Goal: Transaction & Acquisition: Purchase product/service

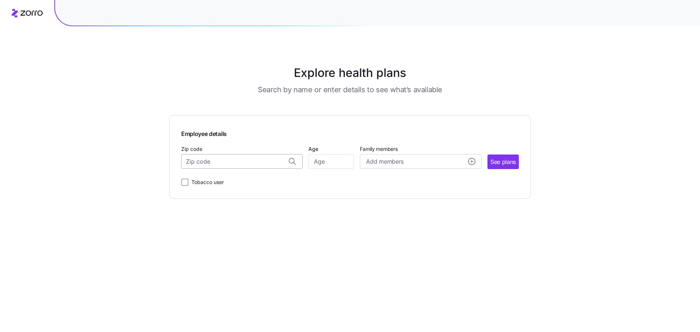
click at [217, 166] on input "Zip code" at bounding box center [241, 161] width 121 height 15
type input "49456"
type input "41"
click at [472, 160] on circle "add icon" at bounding box center [472, 161] width 7 height 7
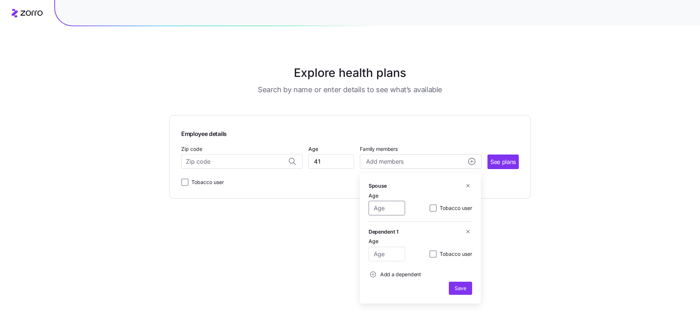
click at [390, 207] on input "Age" at bounding box center [387, 208] width 36 height 15
type input "41"
click at [385, 256] on input "Age" at bounding box center [387, 254] width 36 height 15
type input "25"
click at [466, 288] on span "Save" at bounding box center [461, 288] width 12 height 7
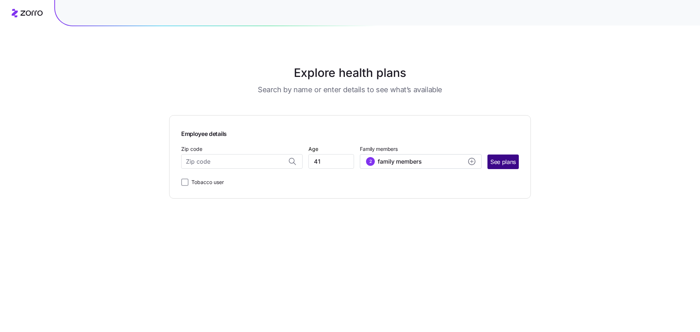
click at [508, 164] on span "See plans" at bounding box center [503, 162] width 26 height 9
click at [203, 160] on input "Zip code" at bounding box center [241, 161] width 121 height 15
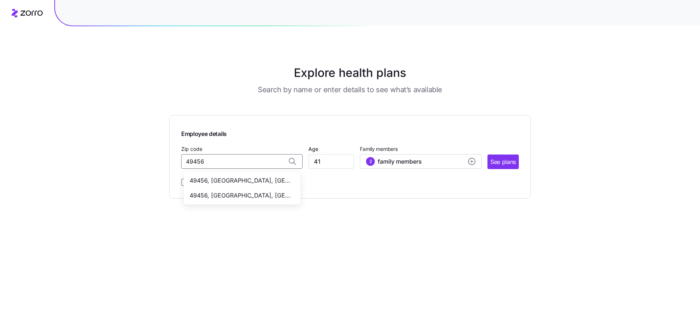
click at [247, 201] on div "49456, [GEOGRAPHIC_DATA], [GEOGRAPHIC_DATA]" at bounding box center [242, 195] width 114 height 15
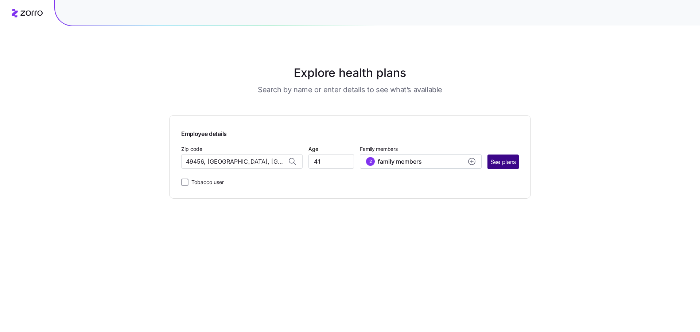
type input "49456, [GEOGRAPHIC_DATA], [GEOGRAPHIC_DATA]"
click at [506, 160] on span "See plans" at bounding box center [503, 162] width 26 height 9
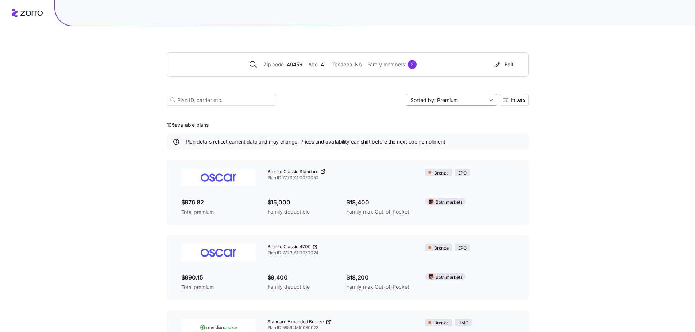
click at [492, 97] on input "Sorted by: Premium" at bounding box center [451, 100] width 91 height 12
click at [445, 127] on div "Deductible" at bounding box center [450, 128] width 85 height 11
type input "Sorted by: Deductible"
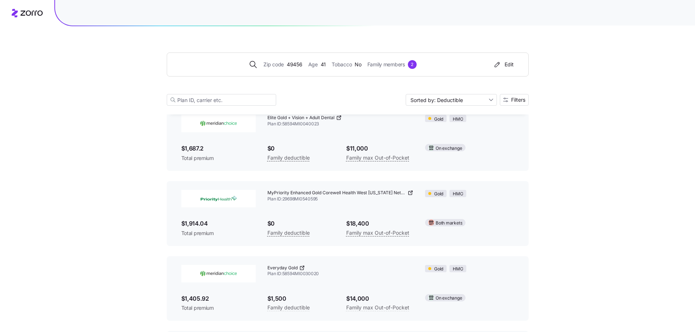
scroll to position [43, 0]
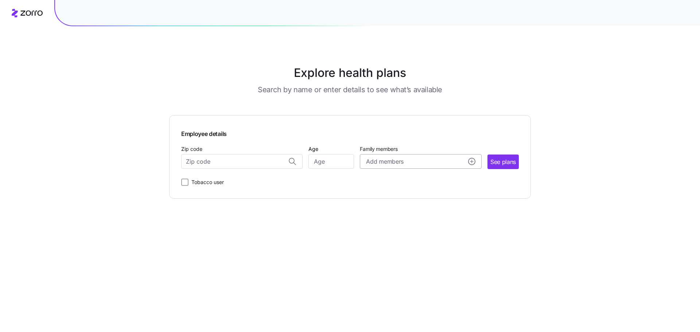
click at [389, 163] on span "Add members" at bounding box center [384, 161] width 37 height 9
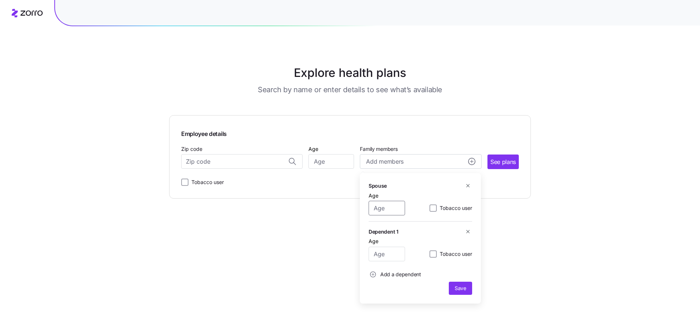
click at [384, 212] on input "Age" at bounding box center [387, 208] width 36 height 15
type input "41"
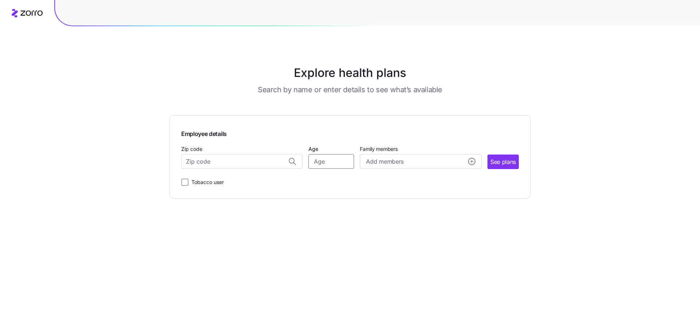
click at [330, 167] on input "Age" at bounding box center [332, 161] width 46 height 15
type input "41"
click at [426, 160] on div "Add members" at bounding box center [420, 161] width 109 height 9
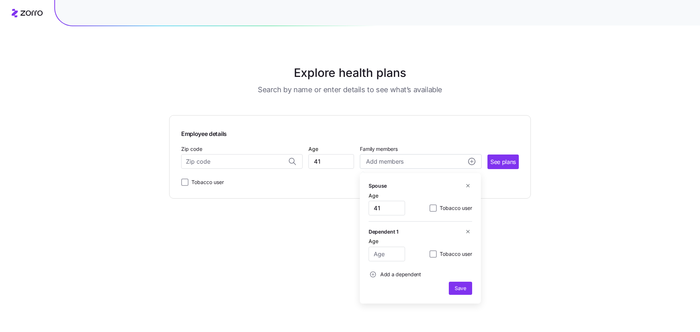
click at [468, 185] on icon "button" at bounding box center [467, 185] width 3 height 3
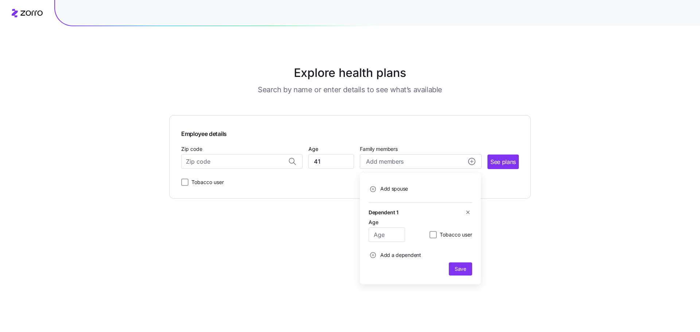
click at [469, 212] on icon "button" at bounding box center [467, 212] width 5 height 5
click at [240, 163] on input "Zip code" at bounding box center [241, 161] width 121 height 15
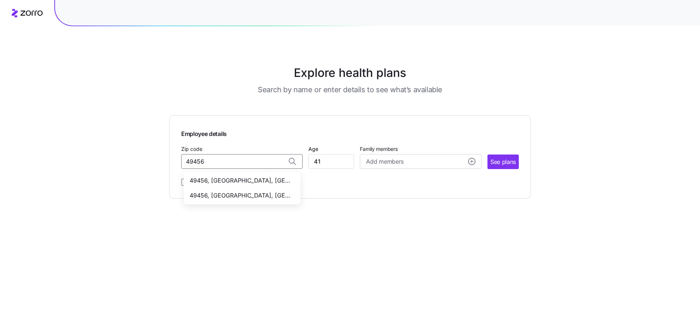
click at [257, 195] on span "49456, [GEOGRAPHIC_DATA], [GEOGRAPHIC_DATA]" at bounding box center [241, 195] width 102 height 9
type input "49456, [GEOGRAPHIC_DATA], [GEOGRAPHIC_DATA]"
click at [471, 161] on circle "add icon" at bounding box center [472, 161] width 7 height 7
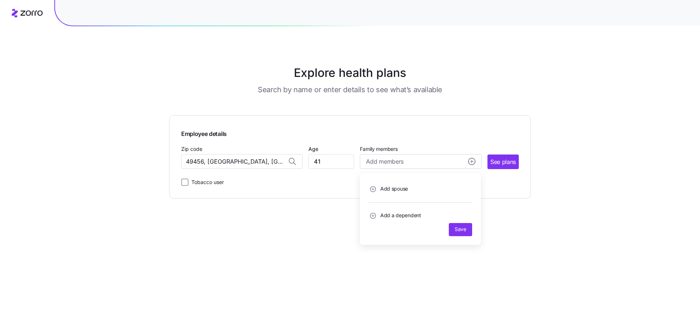
click at [400, 188] on span "Add spouse" at bounding box center [394, 188] width 28 height 7
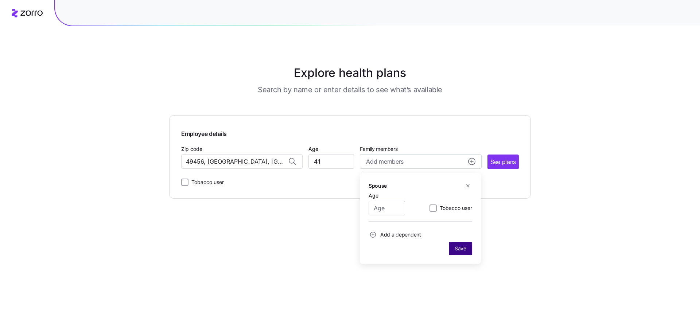
click at [459, 247] on span "Save" at bounding box center [461, 248] width 12 height 7
click at [504, 165] on span "See plans" at bounding box center [503, 162] width 26 height 9
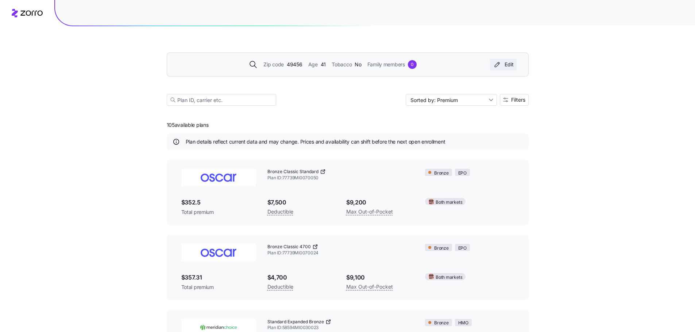
click at [508, 63] on div "Edit" at bounding box center [503, 64] width 21 height 7
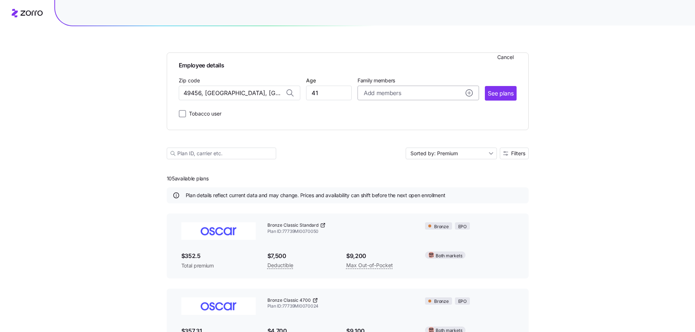
click at [381, 94] on span "Add members" at bounding box center [382, 93] width 37 height 9
click at [377, 164] on span "Add a dependent" at bounding box center [397, 166] width 41 height 7
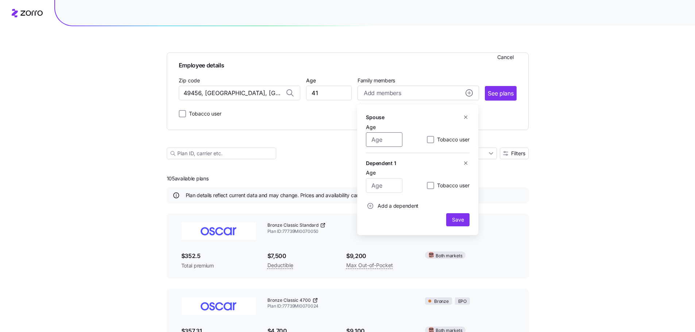
click at [384, 144] on input "Age" at bounding box center [384, 139] width 36 height 15
click at [384, 144] on input "390" at bounding box center [384, 139] width 36 height 15
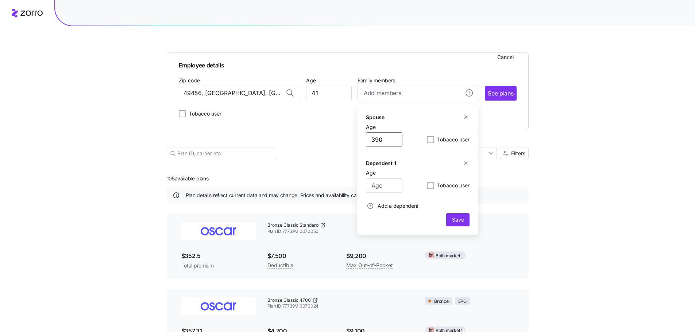
click at [384, 144] on input "390" at bounding box center [384, 139] width 36 height 15
type input "39"
click at [378, 184] on input "Age" at bounding box center [384, 185] width 36 height 15
click at [380, 184] on input "80" at bounding box center [384, 185] width 36 height 15
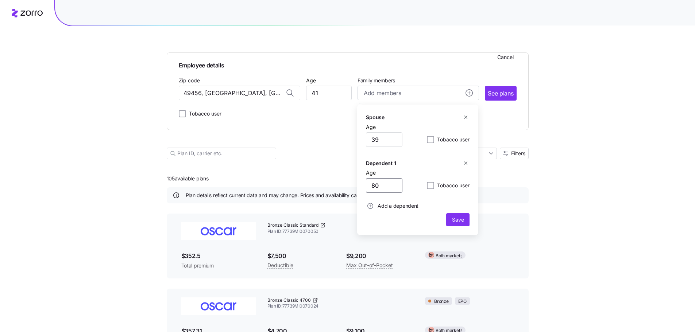
click at [380, 184] on input "80" at bounding box center [384, 185] width 36 height 15
type input "8"
click at [370, 203] on icon "add icon" at bounding box center [370, 206] width 6 height 6
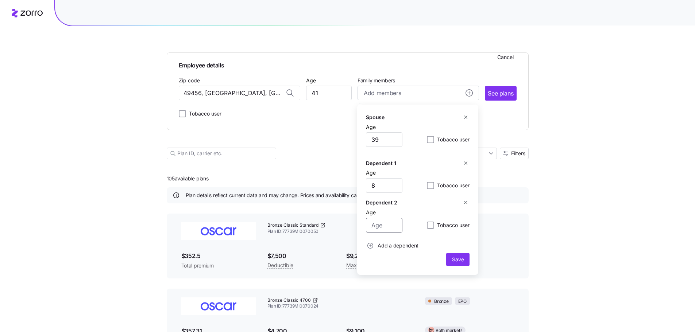
click at [377, 225] on input "Age" at bounding box center [384, 225] width 36 height 15
type input "3"
click at [372, 244] on circle "add icon" at bounding box center [370, 245] width 5 height 5
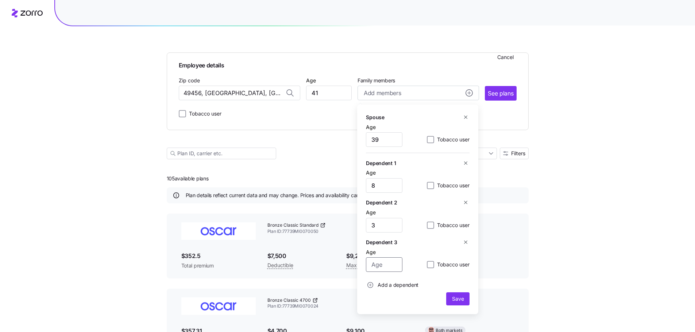
click at [375, 264] on input "Age" at bounding box center [384, 264] width 36 height 15
type input "3"
click at [373, 284] on span "button" at bounding box center [370, 285] width 8 height 8
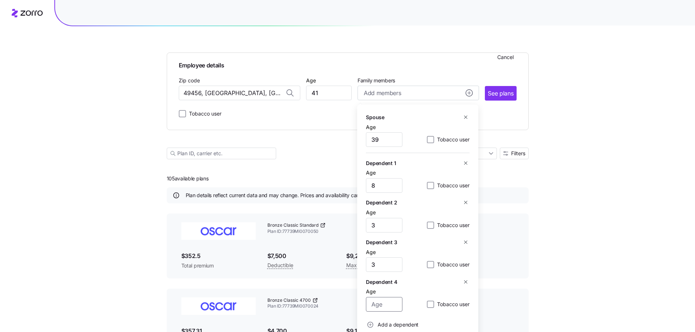
click at [376, 304] on input "Age" at bounding box center [384, 304] width 36 height 15
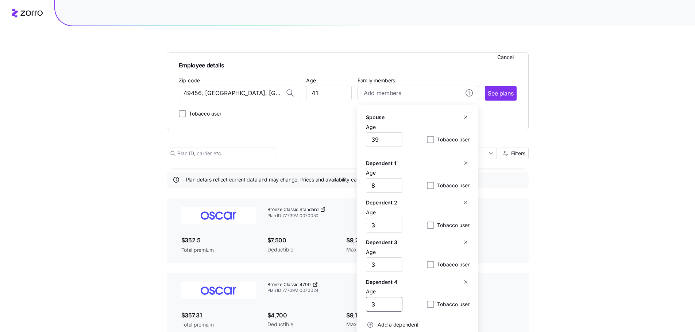
scroll to position [17, 0]
type input "3"
click at [369, 324] on circle "add icon" at bounding box center [370, 324] width 5 height 5
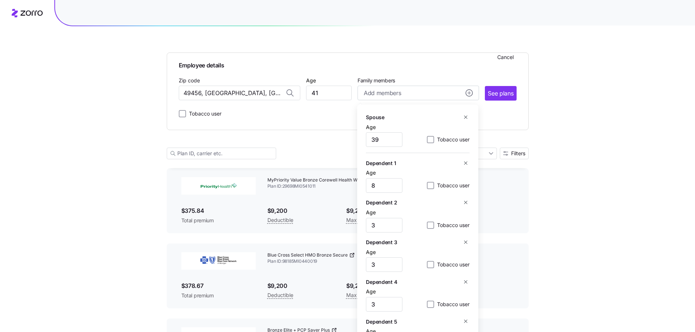
scroll to position [217, 0]
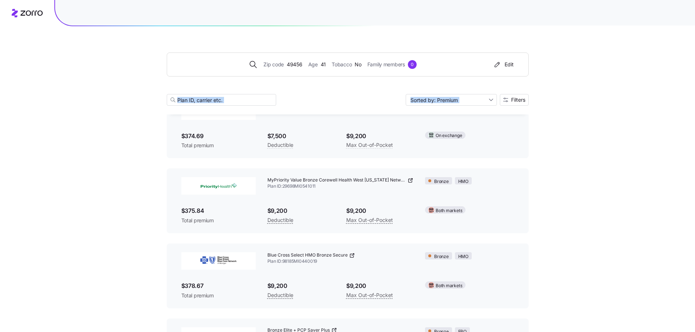
drag, startPoint x: 455, startPoint y: 28, endPoint x: 456, endPoint y: 0, distance: 28.5
click at [501, 66] on div "Edit" at bounding box center [503, 64] width 21 height 7
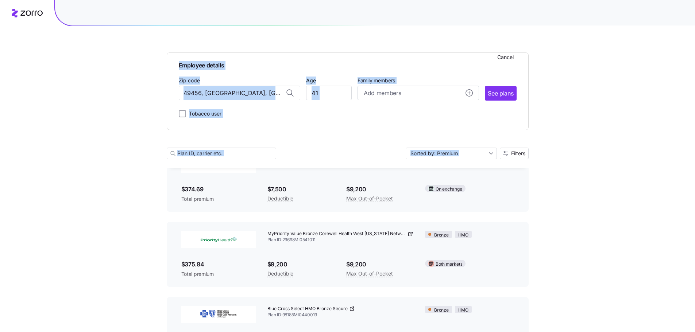
scroll to position [270, 0]
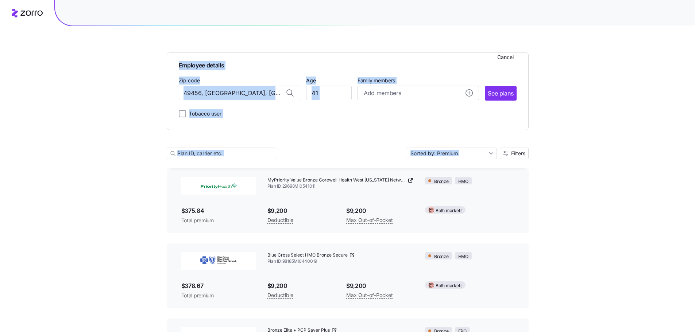
click at [461, 79] on span "Family members" at bounding box center [417, 80] width 121 height 7
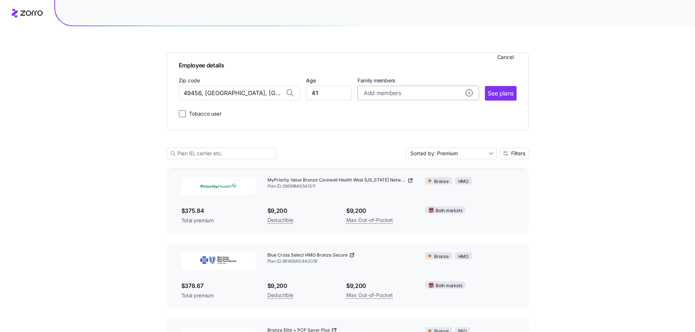
click at [423, 97] on div "Add members" at bounding box center [418, 93] width 109 height 9
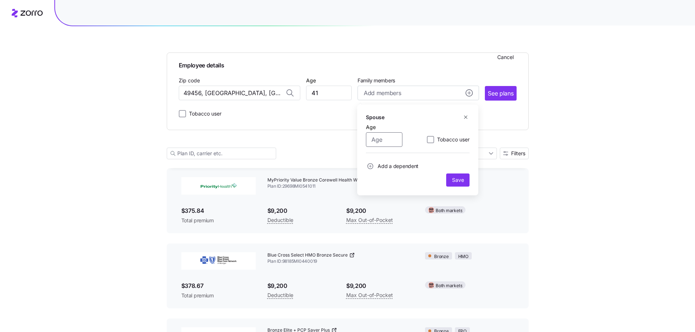
click at [389, 141] on input "Age" at bounding box center [384, 139] width 36 height 15
type input "39"
click at [453, 178] on span "Save" at bounding box center [458, 180] width 12 height 7
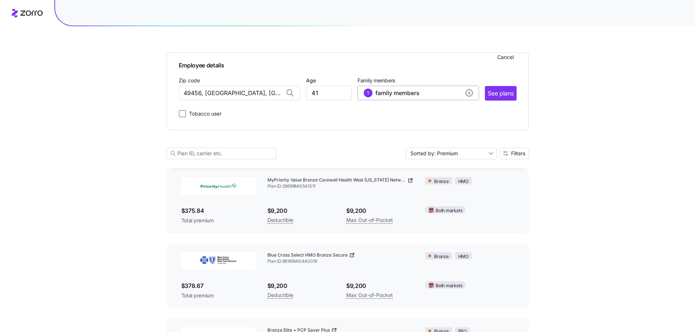
click at [466, 92] on circle "add icon" at bounding box center [469, 93] width 7 height 7
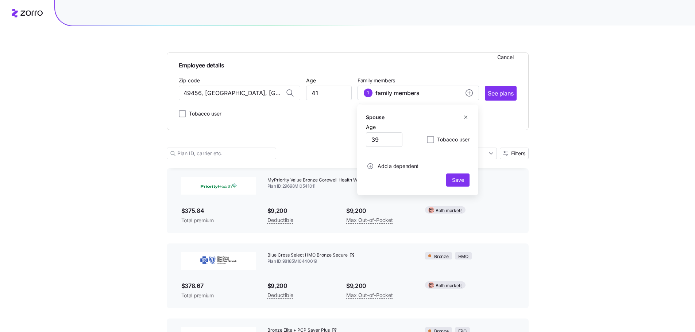
click at [390, 164] on span "Add a dependent" at bounding box center [397, 166] width 41 height 7
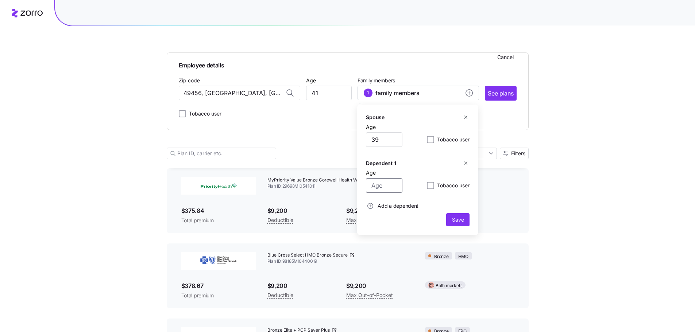
click at [378, 187] on input "Age" at bounding box center [384, 185] width 36 height 15
click at [381, 187] on input "80" at bounding box center [384, 185] width 36 height 15
type input "8"
click at [392, 205] on span "Add a dependent" at bounding box center [397, 205] width 41 height 7
click at [380, 226] on input "Age" at bounding box center [384, 225] width 36 height 15
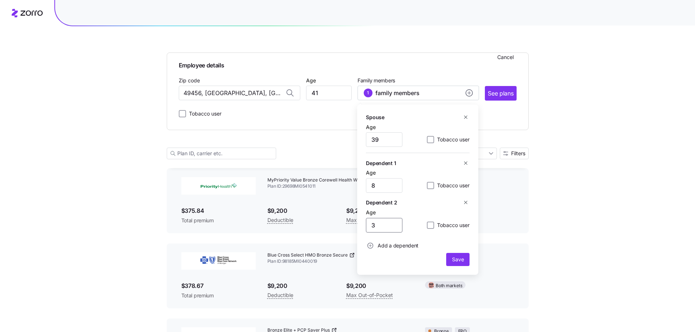
type input "3"
click at [385, 243] on span "Add a dependent" at bounding box center [397, 245] width 41 height 7
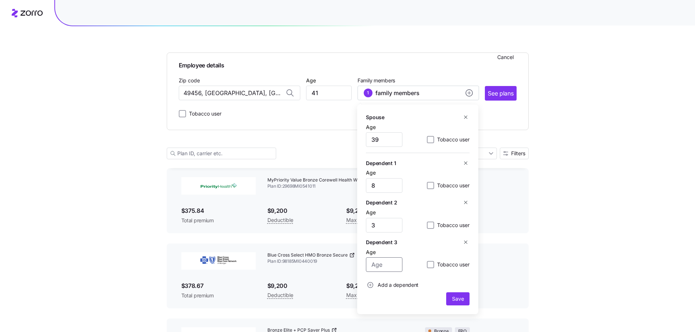
click at [383, 264] on input "Age" at bounding box center [384, 264] width 36 height 15
type input "3"
click at [383, 282] on span "Add a dependent" at bounding box center [392, 285] width 53 height 9
click at [382, 306] on input "Age" at bounding box center [384, 304] width 36 height 15
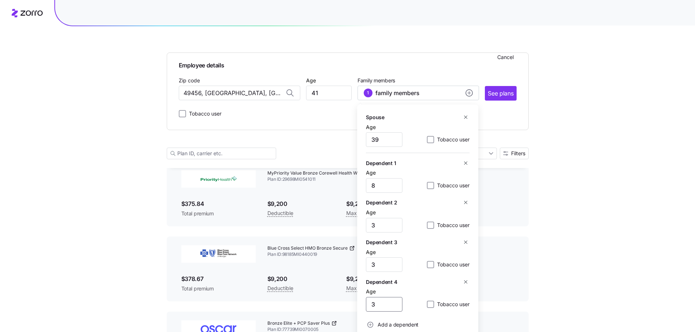
scroll to position [277, 0]
type input "3"
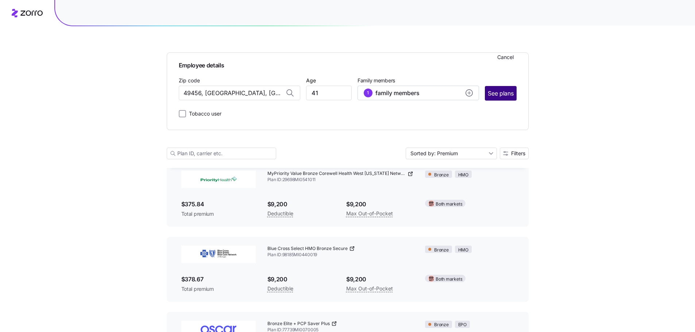
click at [505, 96] on span "See plans" at bounding box center [501, 93] width 26 height 9
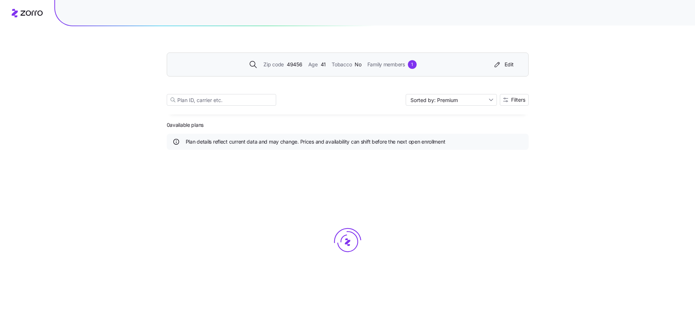
scroll to position [0, 0]
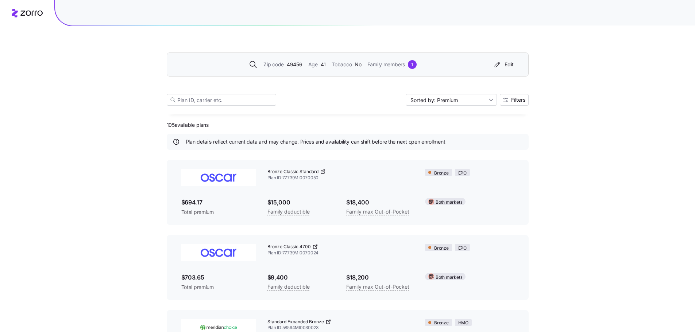
click at [413, 65] on div "1" at bounding box center [412, 64] width 9 height 9
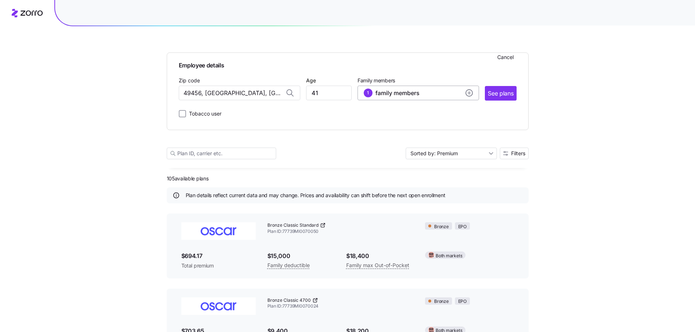
click at [468, 93] on icon "add icon" at bounding box center [468, 92] width 7 height 7
click at [375, 167] on span "Add a dependent" at bounding box center [392, 166] width 53 height 9
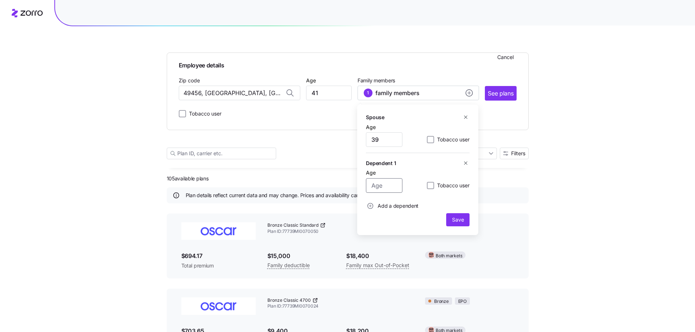
click at [381, 189] on input "Age" at bounding box center [384, 185] width 36 height 15
drag, startPoint x: 398, startPoint y: 204, endPoint x: 383, endPoint y: 185, distance: 24.4
click at [383, 185] on div "Dependent 1 Age [DEMOGRAPHIC_DATA] Tobacco user Add a dependent" at bounding box center [418, 186] width 104 height 54
click at [383, 185] on input "25" at bounding box center [384, 185] width 36 height 15
click at [383, 185] on input "80" at bounding box center [384, 185] width 36 height 15
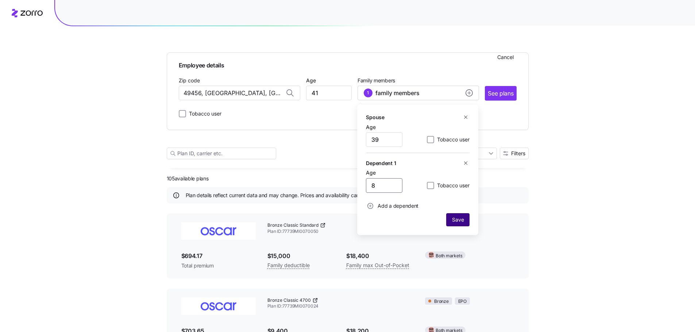
type input "8"
click at [463, 220] on span "Save" at bounding box center [458, 219] width 12 height 7
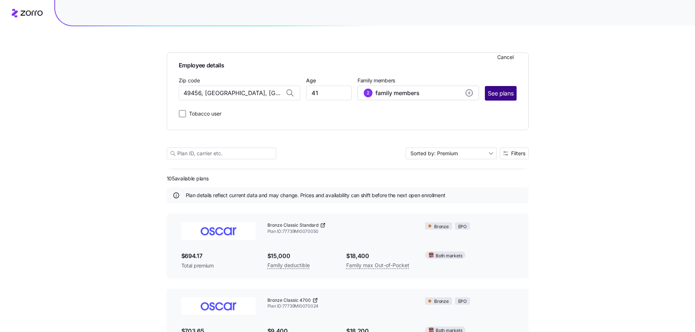
click at [503, 94] on span "See plans" at bounding box center [501, 93] width 26 height 9
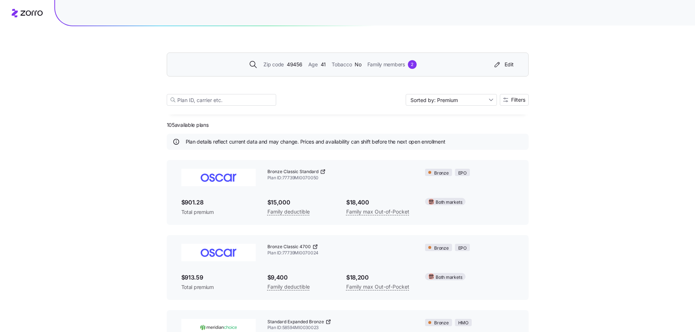
click at [412, 67] on div "2" at bounding box center [412, 64] width 9 height 9
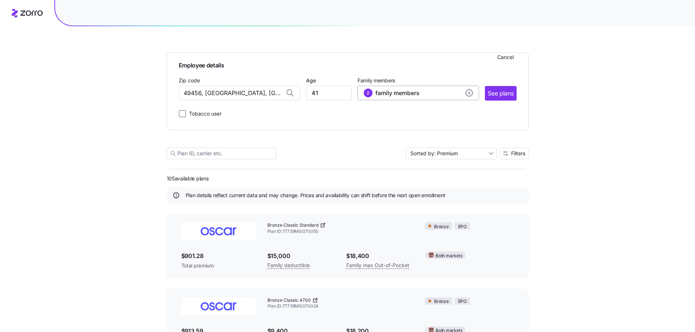
click at [468, 93] on icon "add icon" at bounding box center [468, 92] width 7 height 7
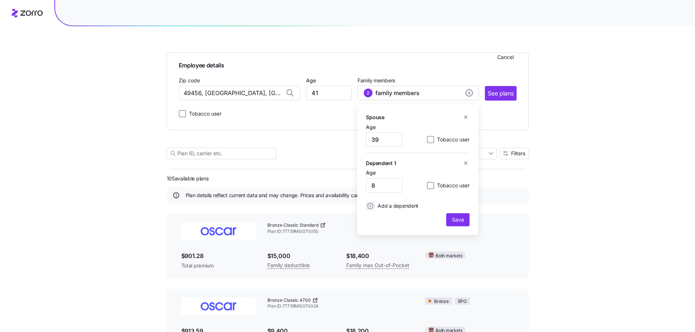
click at [371, 205] on circle "add icon" at bounding box center [370, 205] width 5 height 5
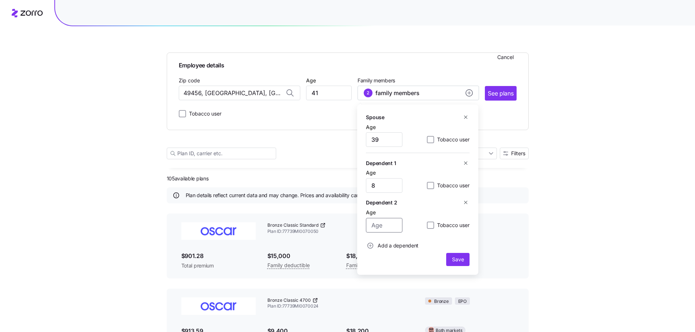
click at [382, 227] on input "Age" at bounding box center [384, 225] width 36 height 15
type input "3"
click at [372, 244] on circle "add icon" at bounding box center [370, 245] width 5 height 5
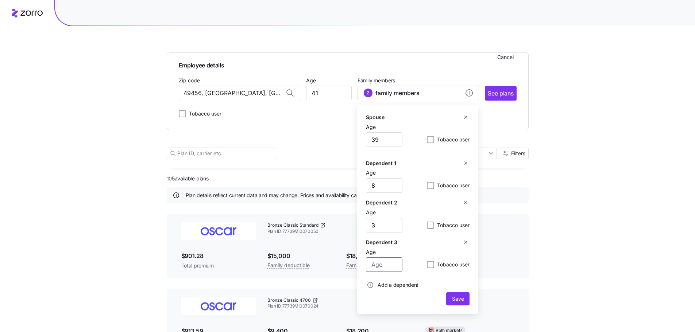
click at [377, 267] on input "Age" at bounding box center [384, 264] width 36 height 15
type input "3"
click at [369, 285] on circle "add icon" at bounding box center [370, 285] width 5 height 5
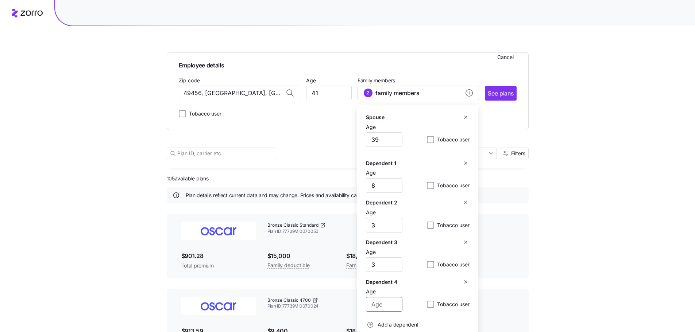
click at [372, 303] on input "Age" at bounding box center [384, 304] width 36 height 15
type input "3"
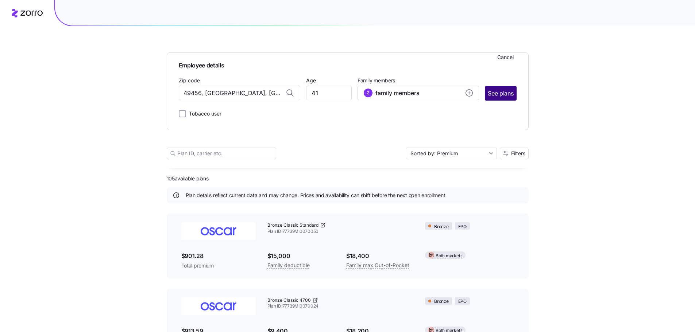
click at [500, 97] on span "See plans" at bounding box center [501, 93] width 26 height 9
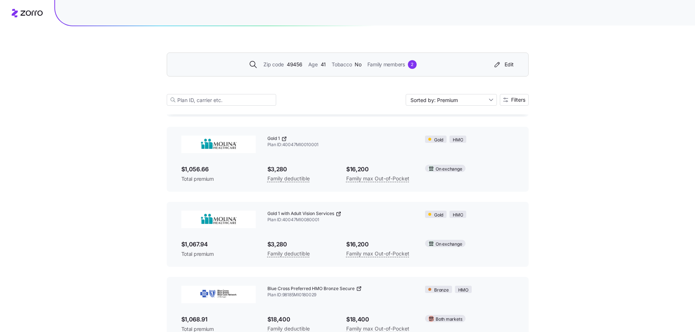
scroll to position [1009, 0]
